Goal: Task Accomplishment & Management: Manage account settings

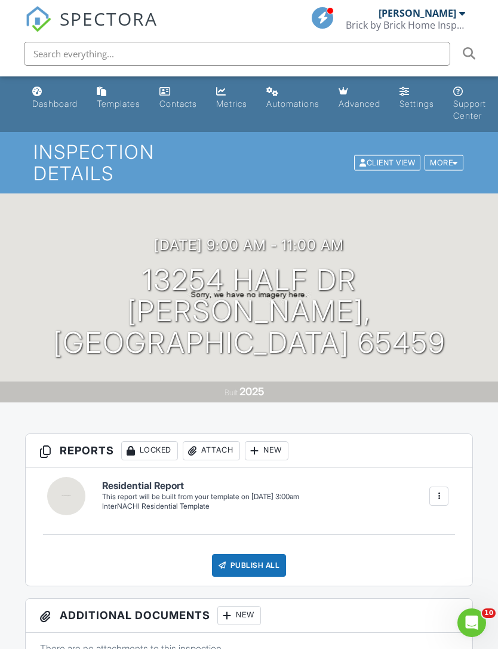
click at [45, 108] on div "Dashboard" at bounding box center [54, 104] width 45 height 10
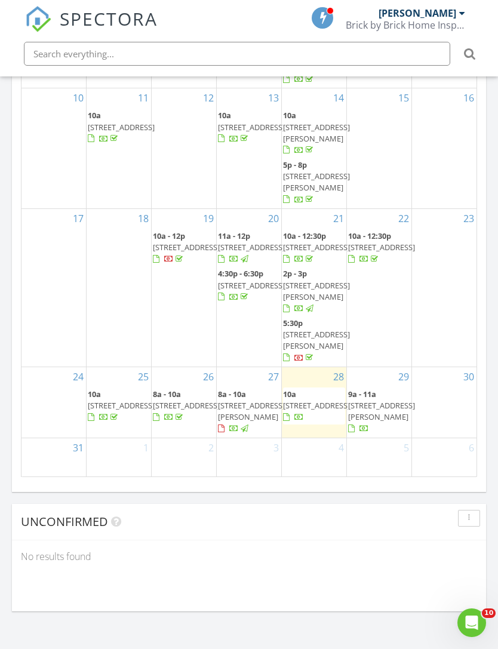
scroll to position [131, 0]
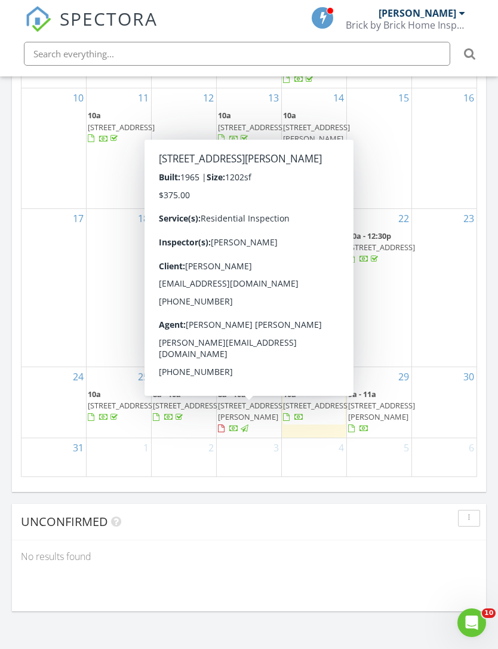
click at [241, 415] on span "20270 Hwy 28, Dixon 65459" at bounding box center [251, 416] width 67 height 33
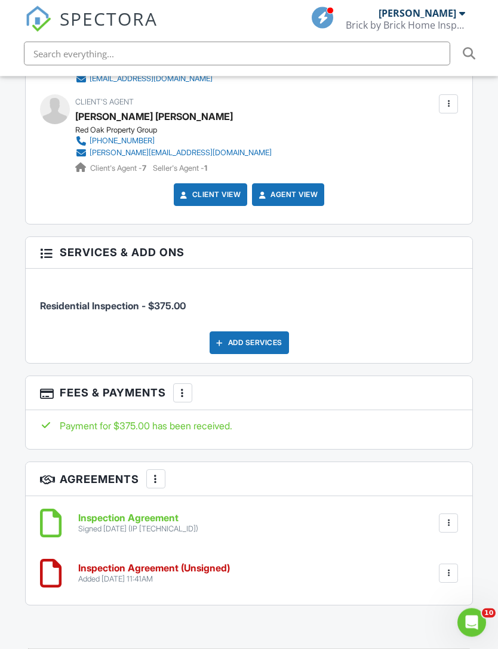
scroll to position [1595, 0]
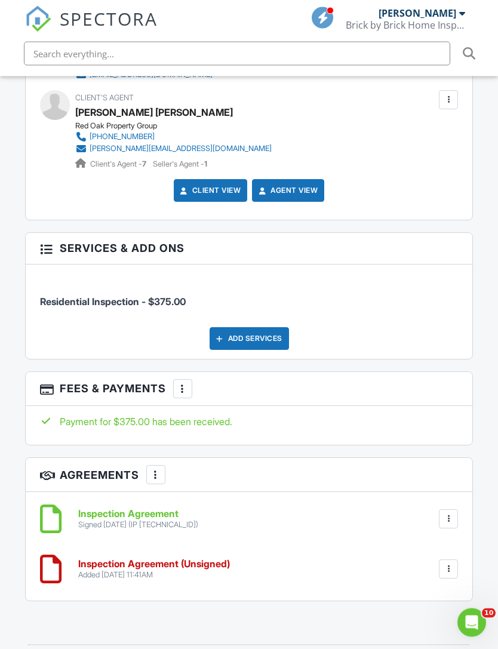
click at [121, 571] on div "Added [DATE] 11:41AM" at bounding box center [154, 576] width 152 height 10
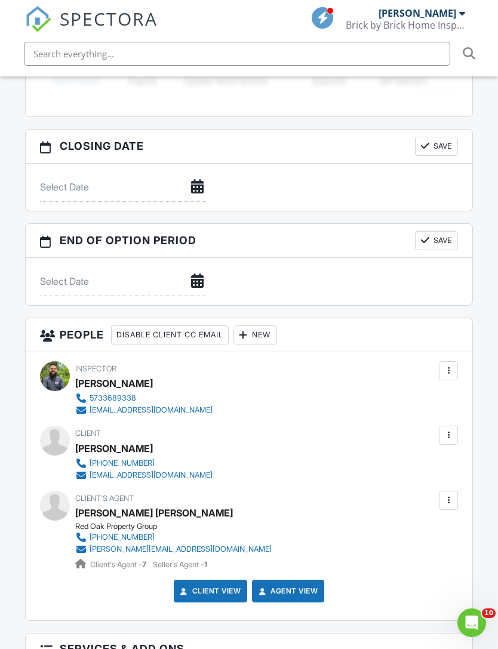
scroll to position [1281, 0]
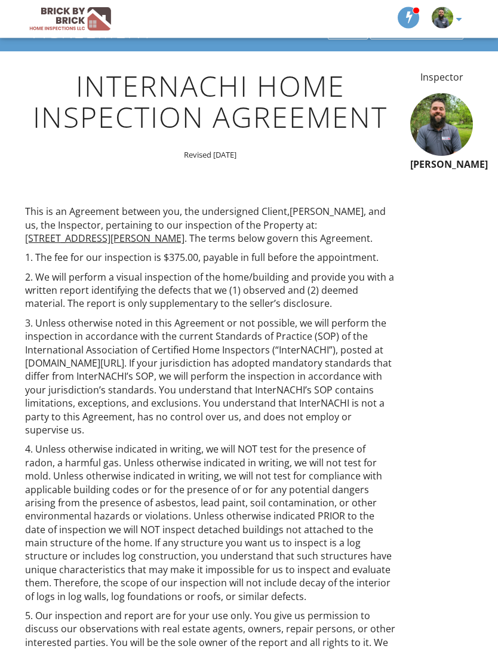
scroll to position [17, 0]
